Goal: Information Seeking & Learning: Find specific page/section

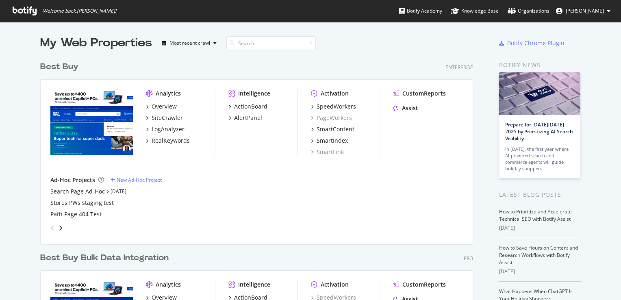
scroll to position [294, 609]
click at [163, 117] on div "SiteCrawler" at bounding box center [167, 118] width 31 height 8
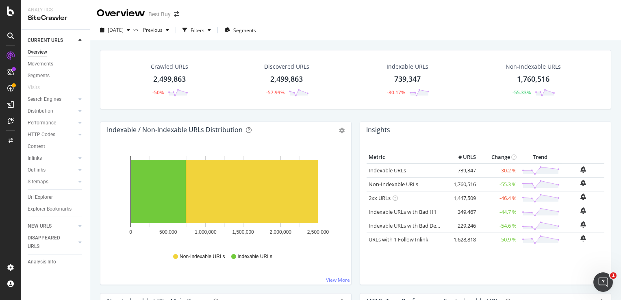
drag, startPoint x: 45, startPoint y: 196, endPoint x: 0, endPoint y: 180, distance: 47.6
click at [45, 196] on div "Url Explorer" at bounding box center [40, 197] width 25 height 9
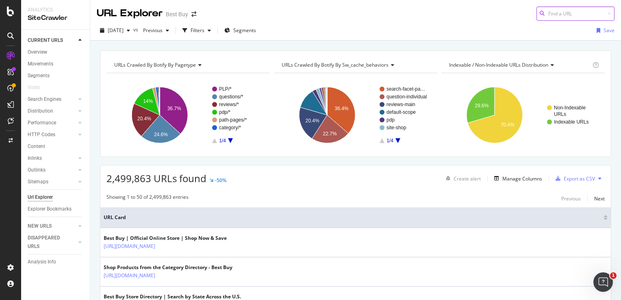
paste input "[URL][DOMAIN_NAME]"
type input "[URL][DOMAIN_NAME]"
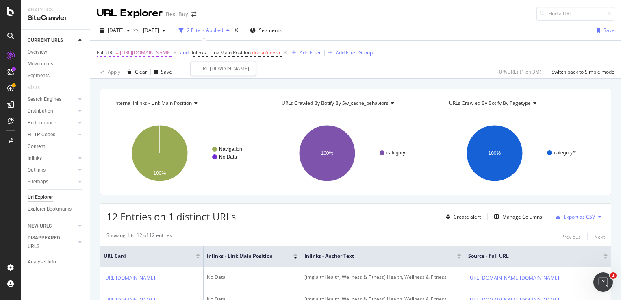
click at [172, 52] on span "https://www.bestbuy.com/site/all-electronics-on-sale/all-health-wellness-fitnes…" at bounding box center [146, 52] width 52 height 11
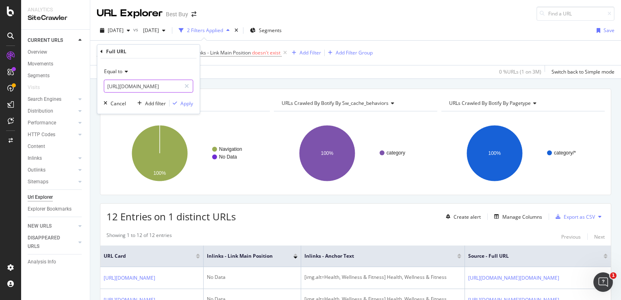
click at [145, 84] on input "https://www.bestbuy.com/site/all-electronics-on-sale/all-health-wellness-fitnes…" at bounding box center [142, 86] width 77 height 13
paste input "toys/kids-electronic/pcmcat284400050063.c?id=pcmcat284400050063"
type input "[URL][DOMAIN_NAME]"
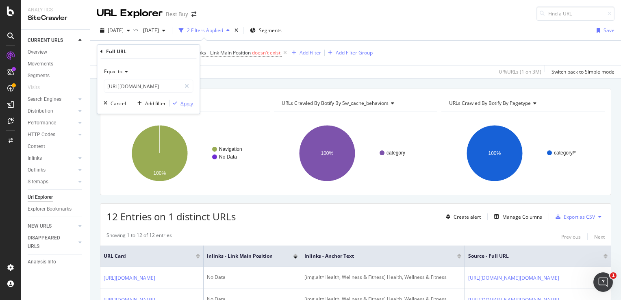
click at [182, 102] on div "Apply" at bounding box center [186, 103] width 13 height 7
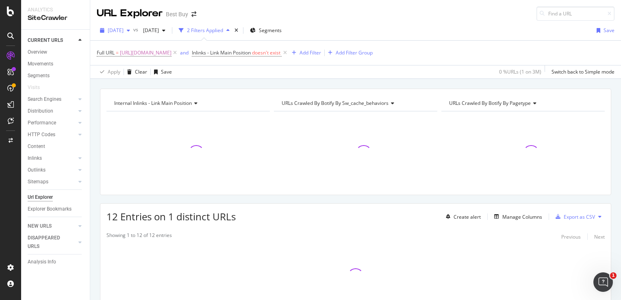
click at [115, 27] on span "2025 Sep. 2nd" at bounding box center [116, 30] width 16 height 7
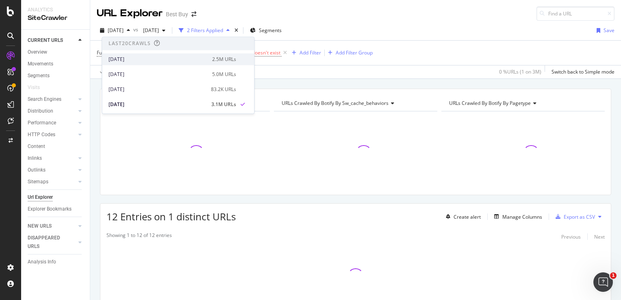
click at [137, 54] on div "2025 Sep. 23rd 2.5M URLs" at bounding box center [178, 59] width 152 height 12
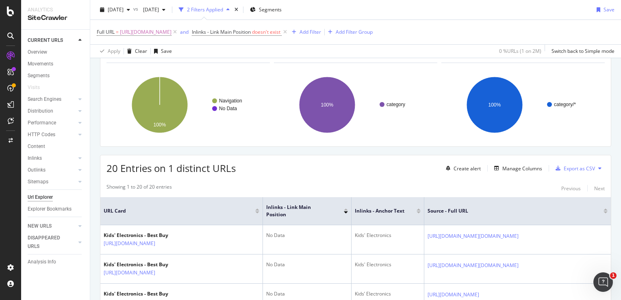
scroll to position [42, 0]
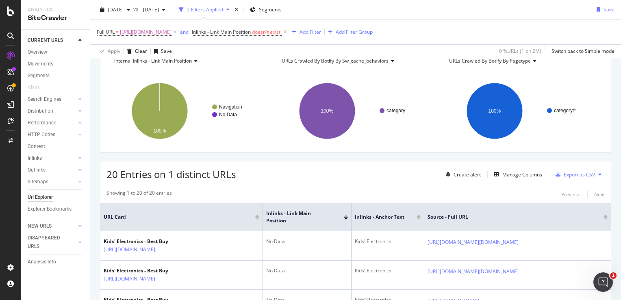
click at [172, 33] on span "[URL][DOMAIN_NAME]" at bounding box center [146, 31] width 52 height 11
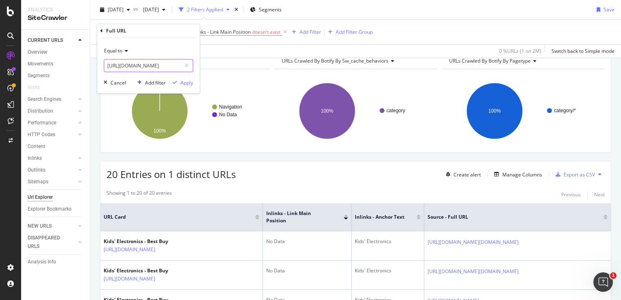
click at [161, 67] on input "[URL][DOMAIN_NAME]" at bounding box center [142, 65] width 77 height 13
paste input "pcmcat1492452413091"
type input "pcmcat1492452413091"
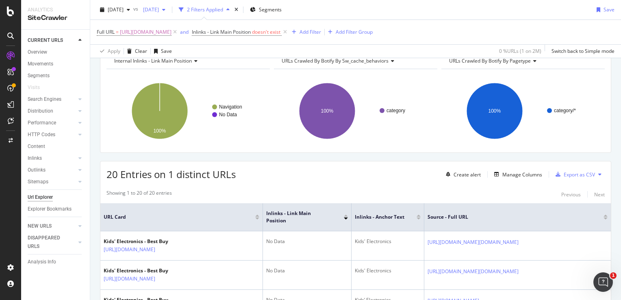
click at [169, 5] on div "2025 Jul. 22nd" at bounding box center [154, 10] width 29 height 12
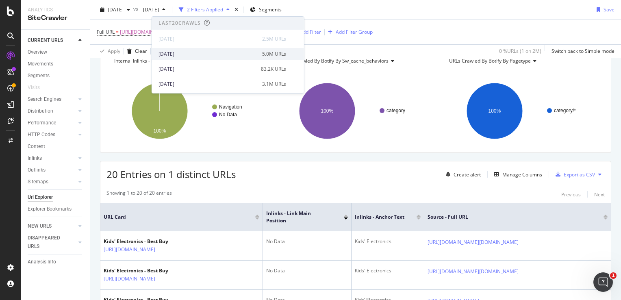
click at [177, 57] on div "[DATE]" at bounding box center [208, 53] width 99 height 7
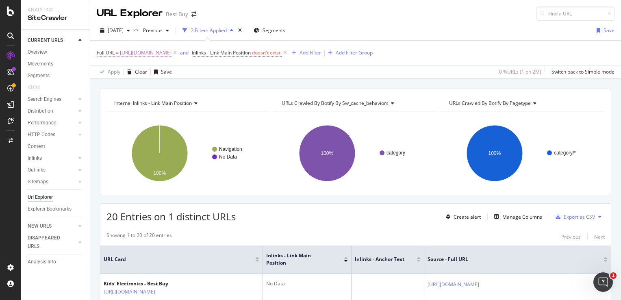
click at [172, 51] on span "[URL][DOMAIN_NAME]" at bounding box center [146, 52] width 52 height 11
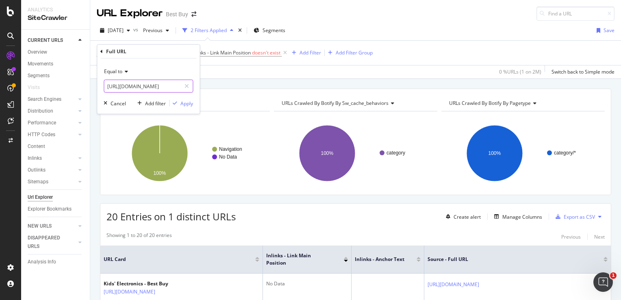
click at [154, 91] on input "[URL][DOMAIN_NAME]" at bounding box center [142, 86] width 77 height 13
paste input "pcmcat1492452413091"
type input "pcmcat1492452413091"
click at [187, 103] on div "Apply" at bounding box center [186, 103] width 13 height 7
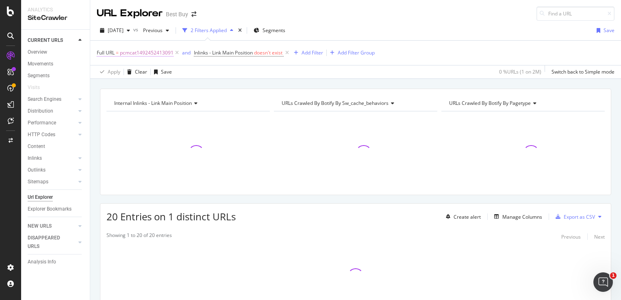
click at [138, 54] on span "pcmcat1492452413091" at bounding box center [147, 52] width 54 height 11
click at [122, 72] on span "Equal to" at bounding box center [113, 71] width 18 height 7
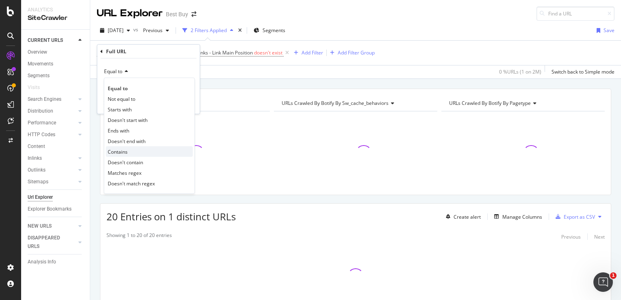
click at [132, 155] on div "Contains" at bounding box center [149, 151] width 87 height 11
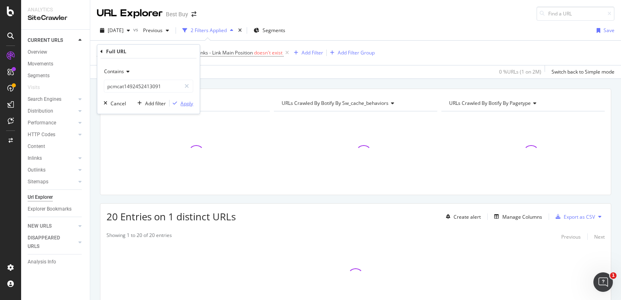
click at [187, 102] on div "Apply" at bounding box center [186, 103] width 13 height 7
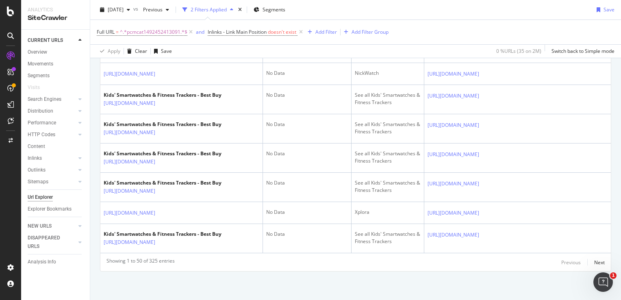
scroll to position [2335, 0]
click at [594, 262] on div "Next" at bounding box center [599, 262] width 11 height 7
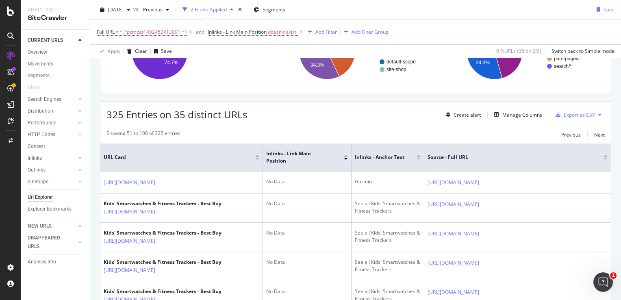
scroll to position [91, 0]
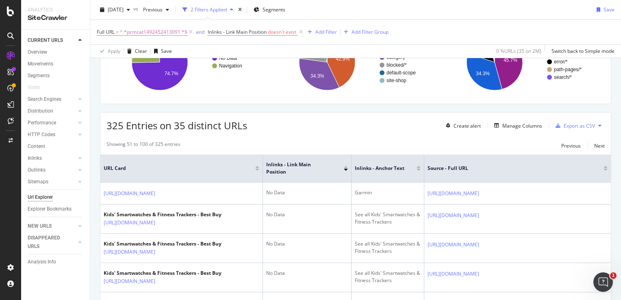
click at [600, 143] on div "Showing 51 to 100 of 325 entries Previous Next" at bounding box center [355, 146] width 511 height 10
click at [594, 146] on div "Next" at bounding box center [599, 145] width 11 height 7
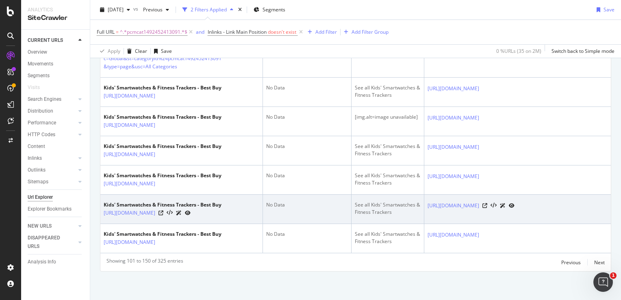
scroll to position [2278, 0]
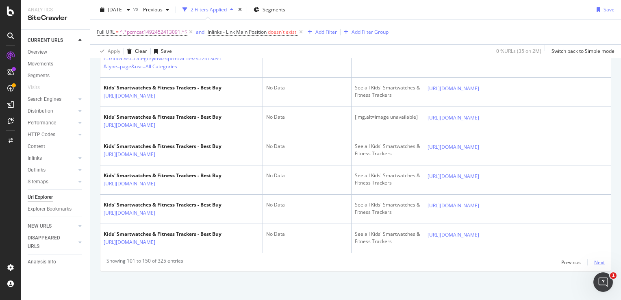
click at [597, 263] on div "Next" at bounding box center [599, 262] width 11 height 7
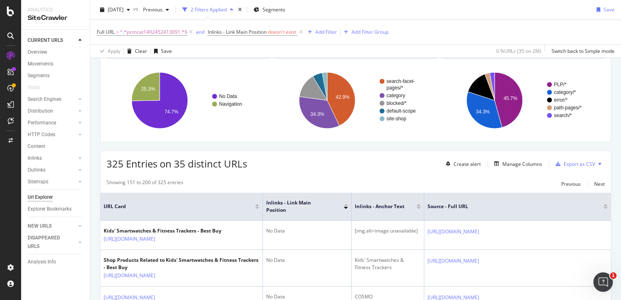
scroll to position [2242, 0]
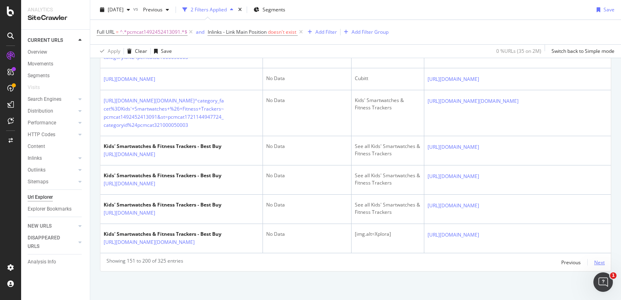
click at [594, 261] on div "Next" at bounding box center [599, 262] width 11 height 7
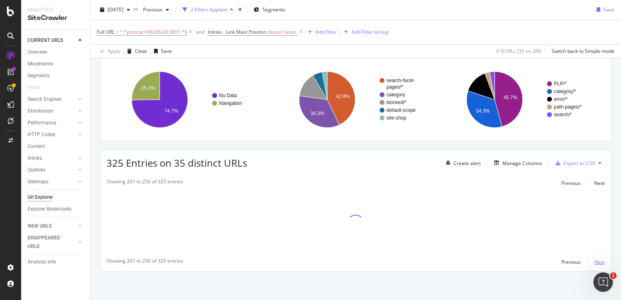
click at [594, 261] on div "Next" at bounding box center [599, 262] width 11 height 7
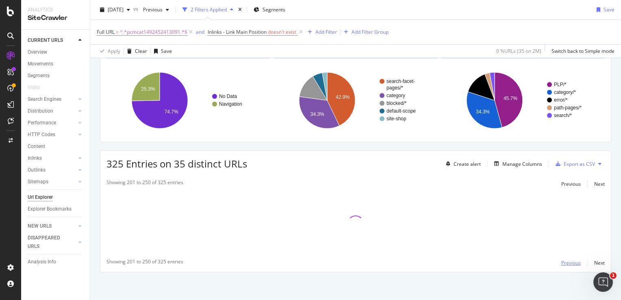
click at [569, 262] on div "Previous" at bounding box center [571, 262] width 20 height 7
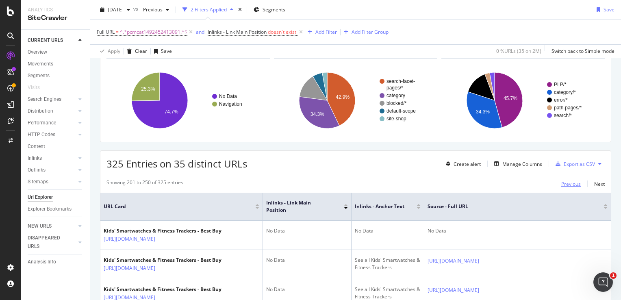
click at [564, 182] on div "Previous" at bounding box center [571, 183] width 20 height 7
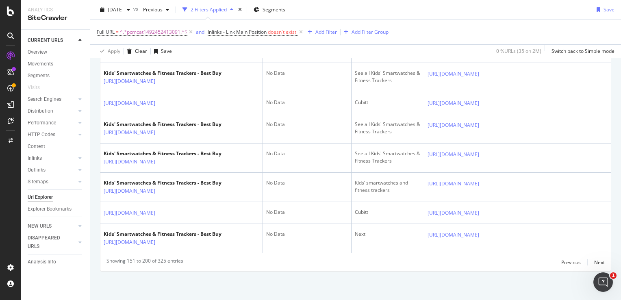
scroll to position [2187, 0]
click at [565, 263] on div "Previous" at bounding box center [571, 262] width 20 height 7
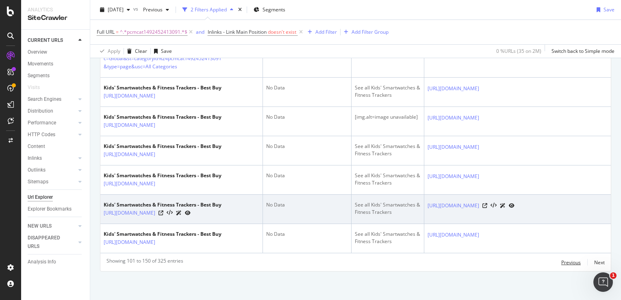
scroll to position [2278, 0]
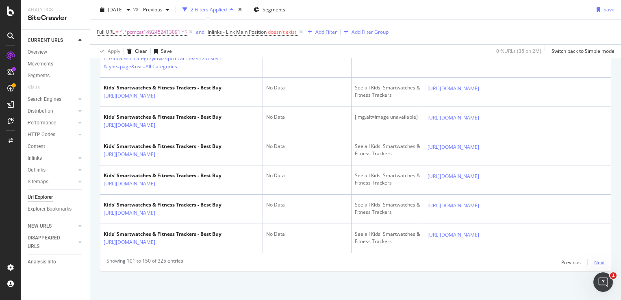
click at [596, 263] on div "Next" at bounding box center [599, 262] width 11 height 7
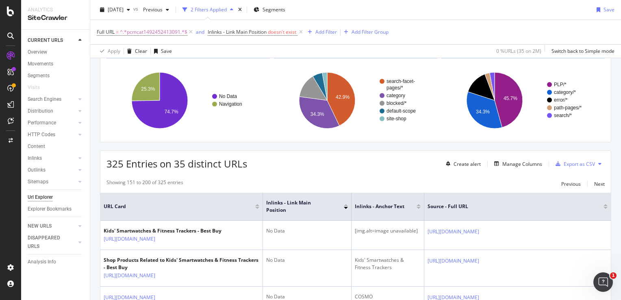
scroll to position [2242, 0]
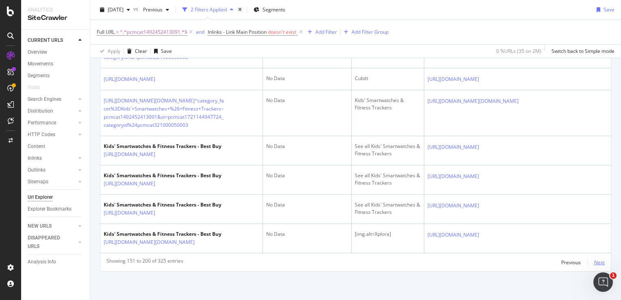
click at [594, 264] on div "Next" at bounding box center [599, 262] width 11 height 7
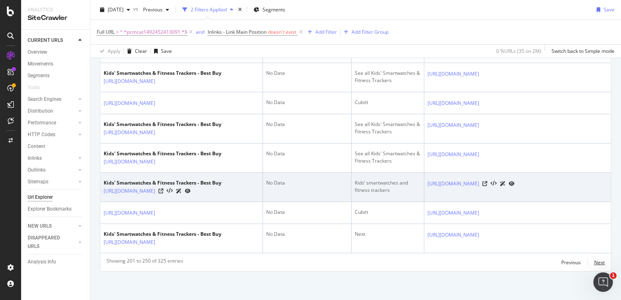
scroll to position [2187, 0]
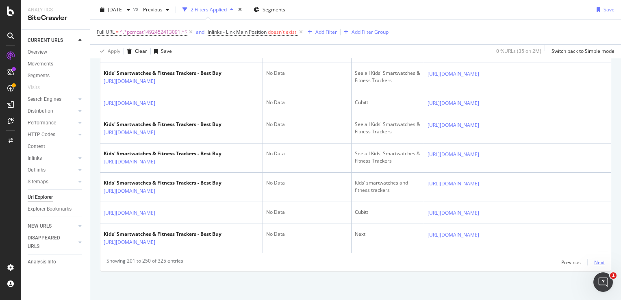
click at [594, 262] on div "Next" at bounding box center [599, 262] width 11 height 7
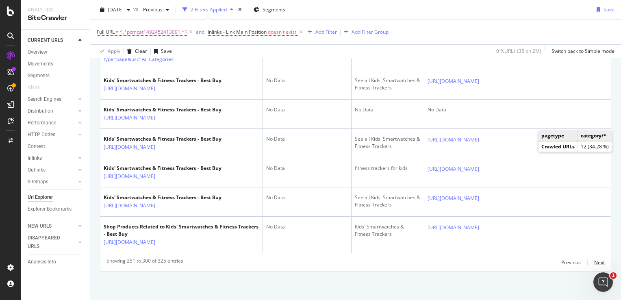
scroll to position [1603, 0]
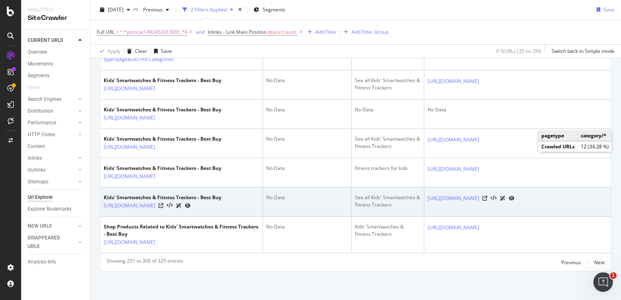
scroll to position [2273, 0]
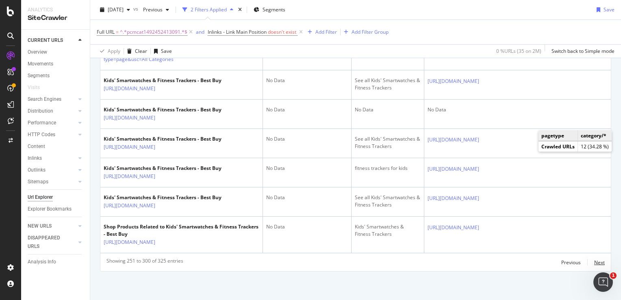
drag, startPoint x: 591, startPoint y: 263, endPoint x: 575, endPoint y: 267, distance: 16.5
click at [594, 263] on div "Next" at bounding box center [599, 262] width 11 height 7
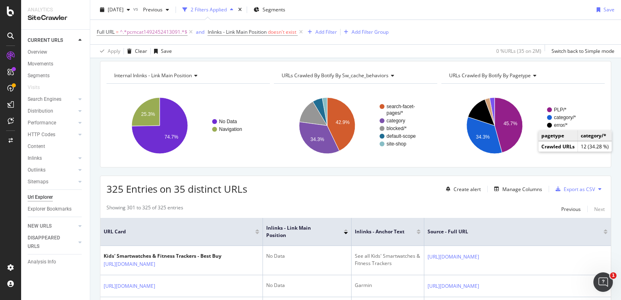
scroll to position [41, 0]
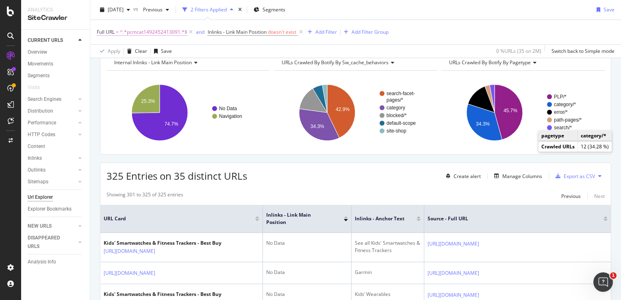
click at [144, 32] on span "^.*pcmcat1492452413091.*$" at bounding box center [153, 31] width 67 height 11
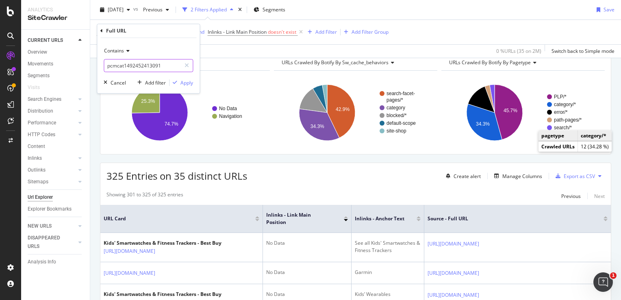
click at [135, 63] on input "pcmcat1492452413091" at bounding box center [142, 65] width 77 height 13
paste input "[URL][DOMAIN_NAME]"
type input "[URL][DOMAIN_NAME]"
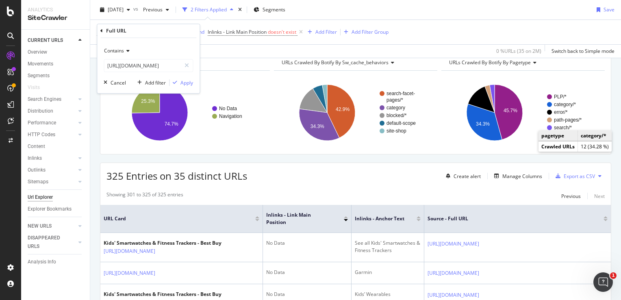
click at [117, 51] on span "Contains" at bounding box center [114, 51] width 20 height 7
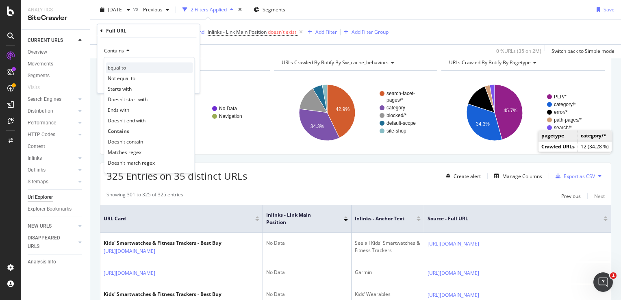
click at [123, 69] on span "Equal to" at bounding box center [117, 67] width 18 height 7
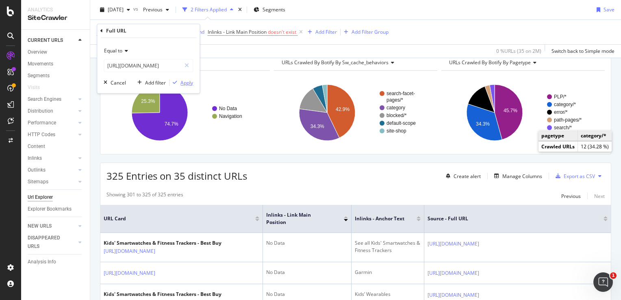
click at [189, 85] on div "Apply" at bounding box center [186, 82] width 13 height 7
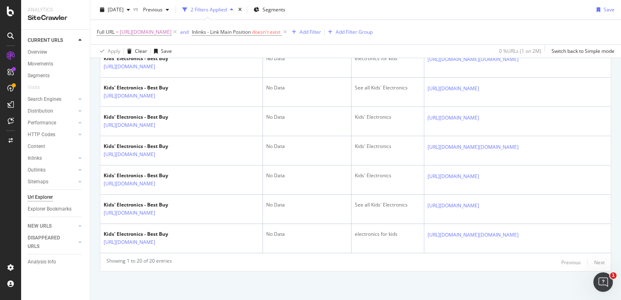
scroll to position [774, 0]
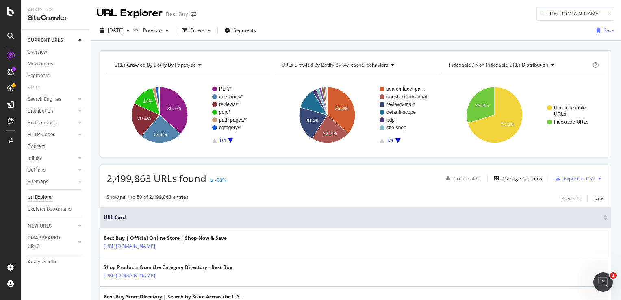
click at [406, 19] on div "URL Explorer Best Buy [URL][DOMAIN_NAME]" at bounding box center [355, 10] width 531 height 21
click at [7, 12] on icon at bounding box center [10, 12] width 7 height 10
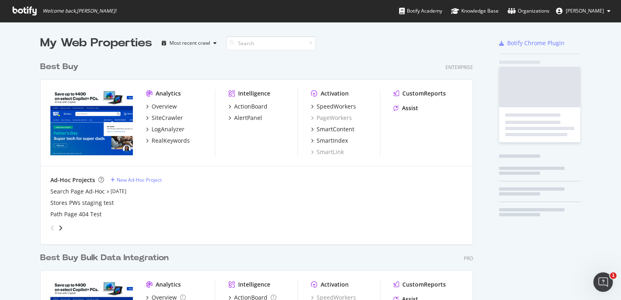
scroll to position [294, 609]
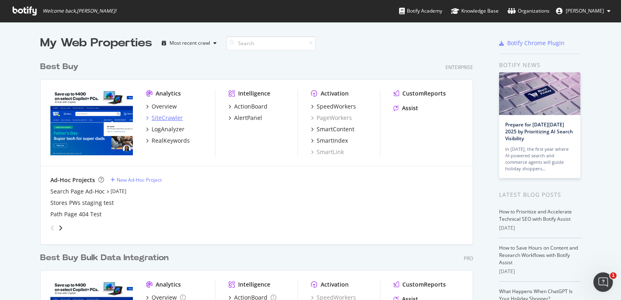
click at [167, 115] on div "SiteCrawler" at bounding box center [167, 118] width 31 height 8
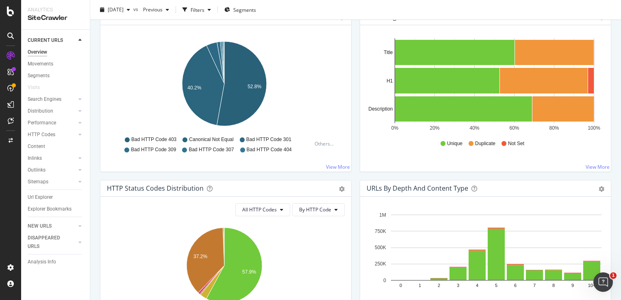
scroll to position [366, 0]
